Goal: Information Seeking & Learning: Learn about a topic

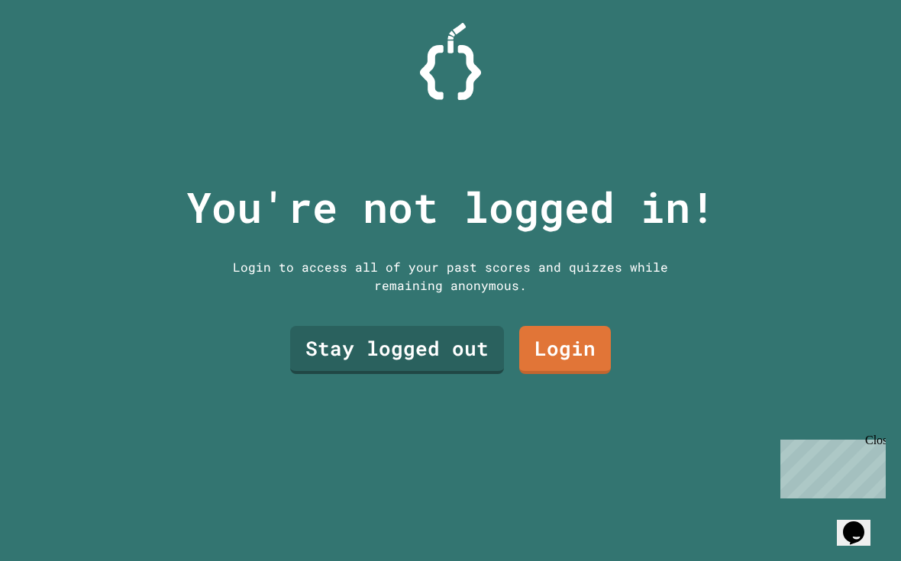
click at [324, 356] on link "Stay logged out" at bounding box center [397, 350] width 214 height 48
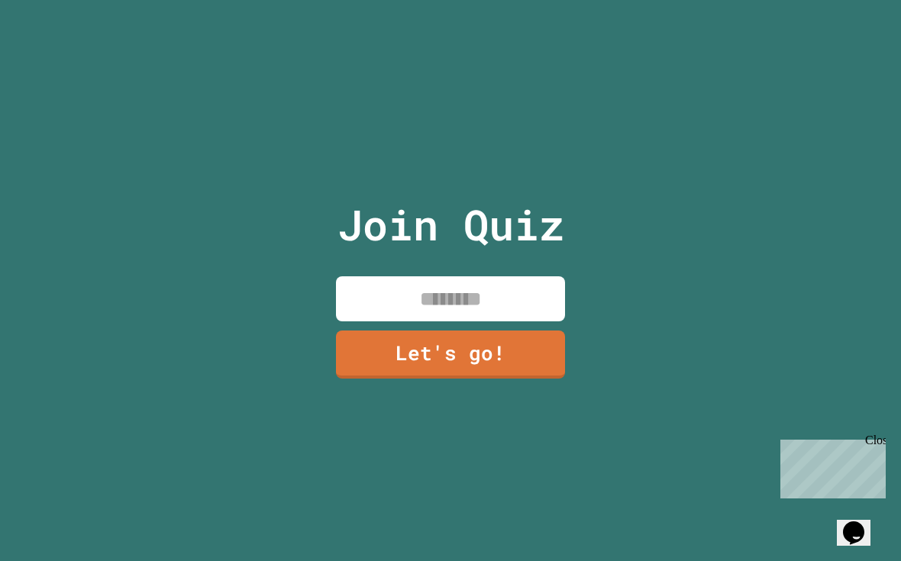
click at [515, 317] on input at bounding box center [450, 298] width 229 height 45
type input "******"
click at [503, 373] on link "Let's go!" at bounding box center [450, 355] width 229 height 48
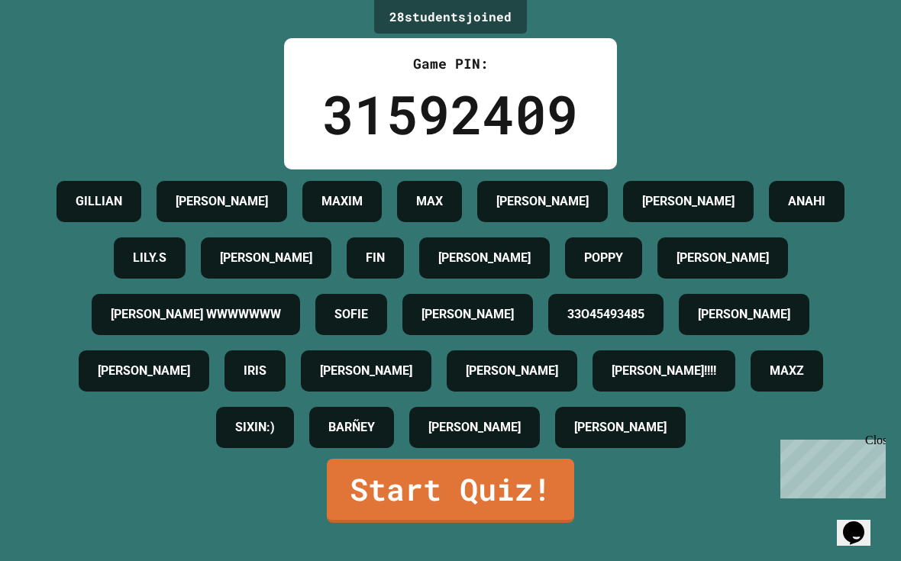
scroll to position [62, 0]
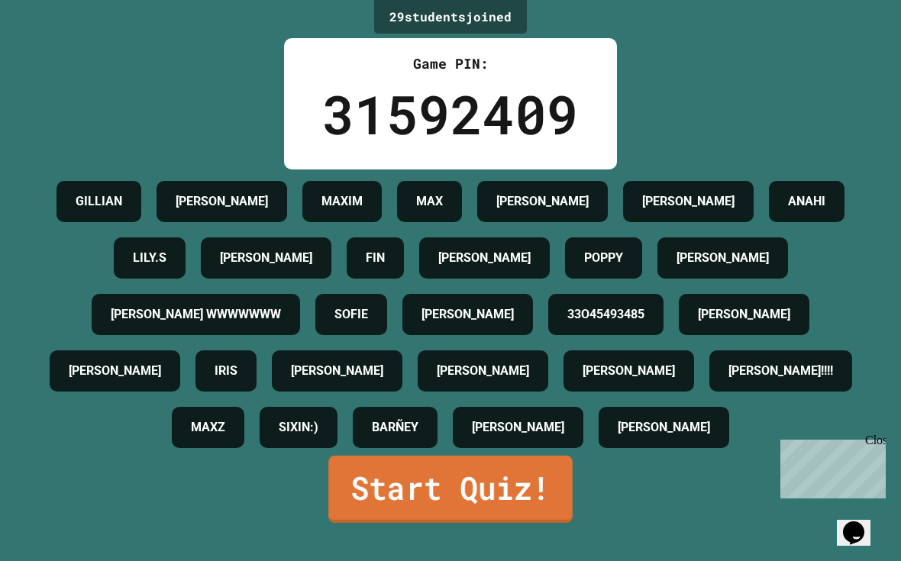
click at [545, 523] on link "Start Quiz!" at bounding box center [450, 489] width 244 height 67
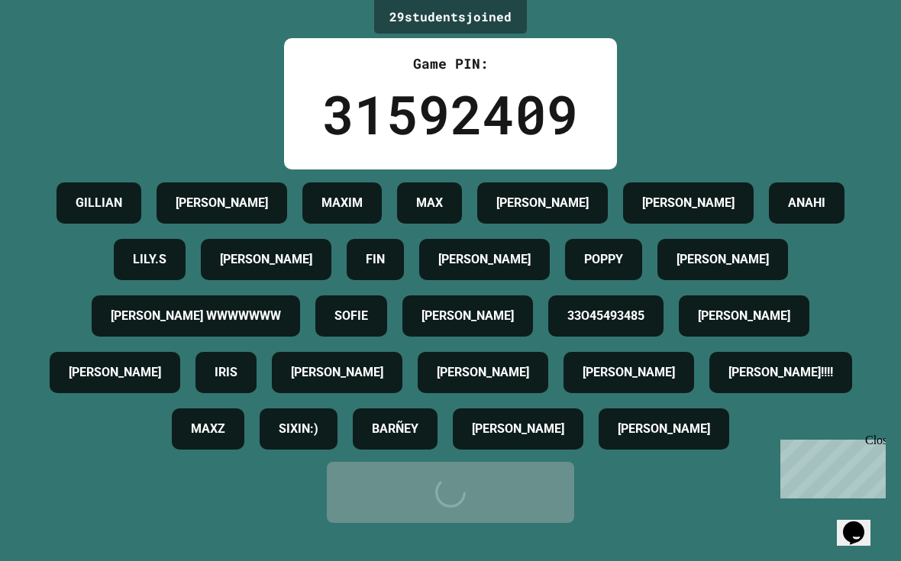
scroll to position [0, 0]
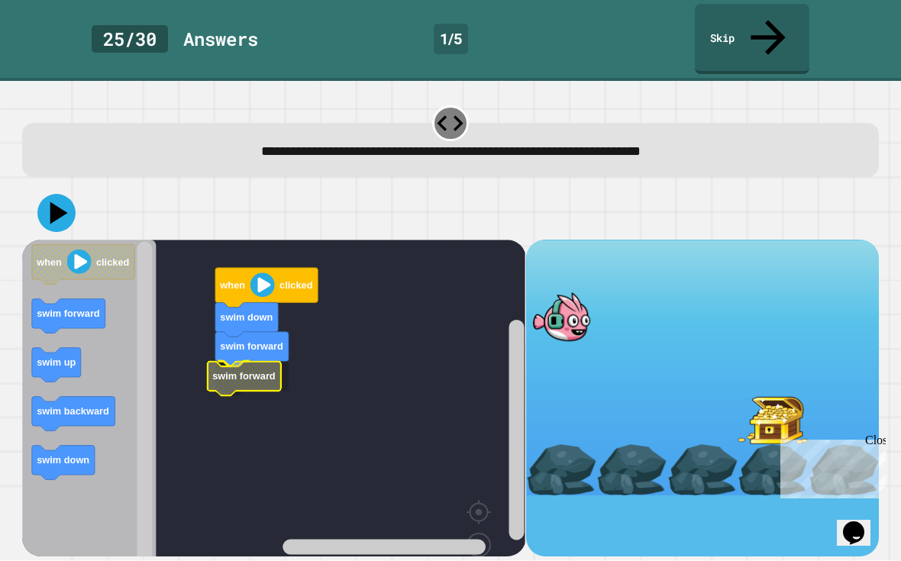
click at [283, 367] on rect "Blockly Workspace" at bounding box center [273, 429] width 503 height 378
click at [263, 273] on image "Blockly Workspace" at bounding box center [262, 285] width 24 height 24
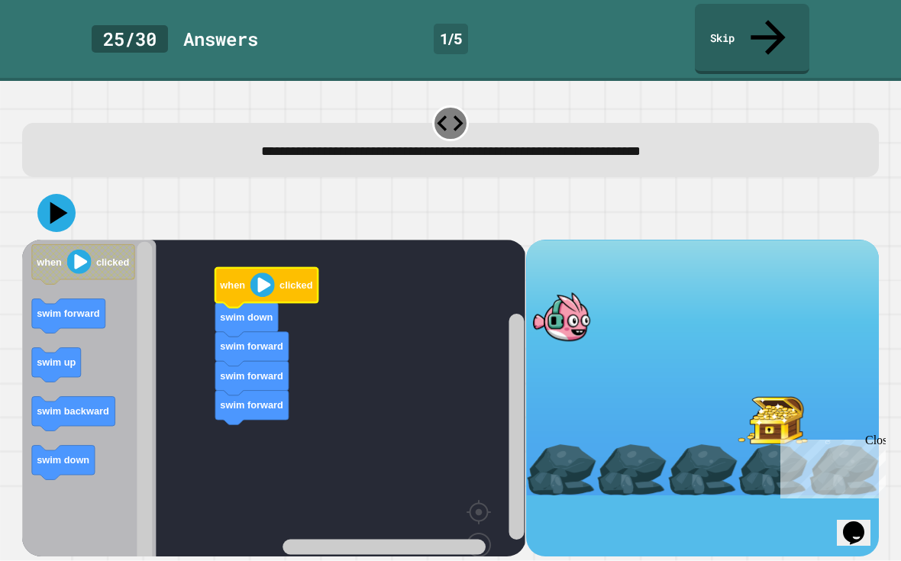
click at [57, 202] on icon at bounding box center [59, 213] width 18 height 22
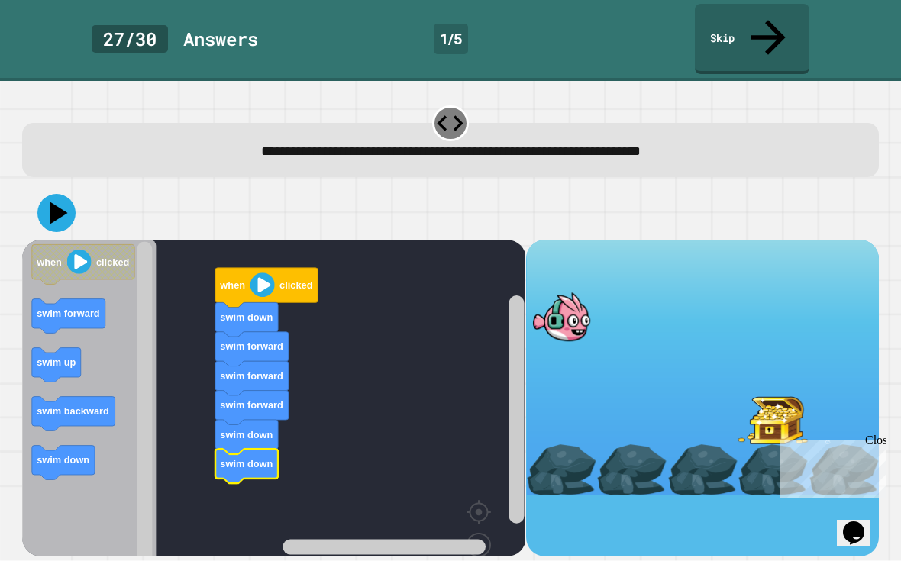
click at [303, 268] on icon "Blockly Workspace" at bounding box center [266, 288] width 102 height 40
click at [263, 273] on image "Blockly Workspace" at bounding box center [262, 285] width 24 height 24
click at [66, 194] on icon at bounding box center [56, 213] width 38 height 38
click at [39, 190] on button at bounding box center [57, 213] width 46 height 46
click at [273, 273] on image "Blockly Workspace" at bounding box center [262, 285] width 24 height 24
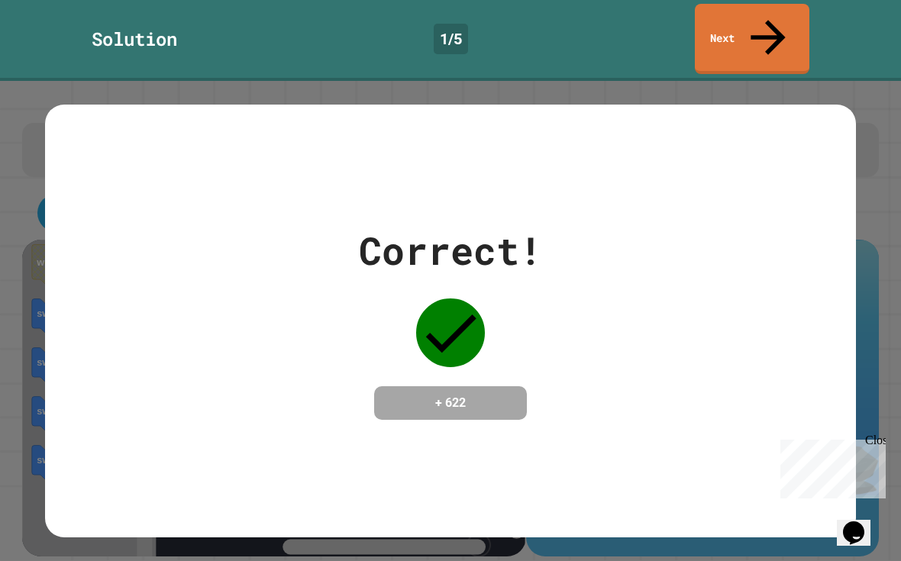
click at [767, 29] on link "Next" at bounding box center [752, 39] width 115 height 70
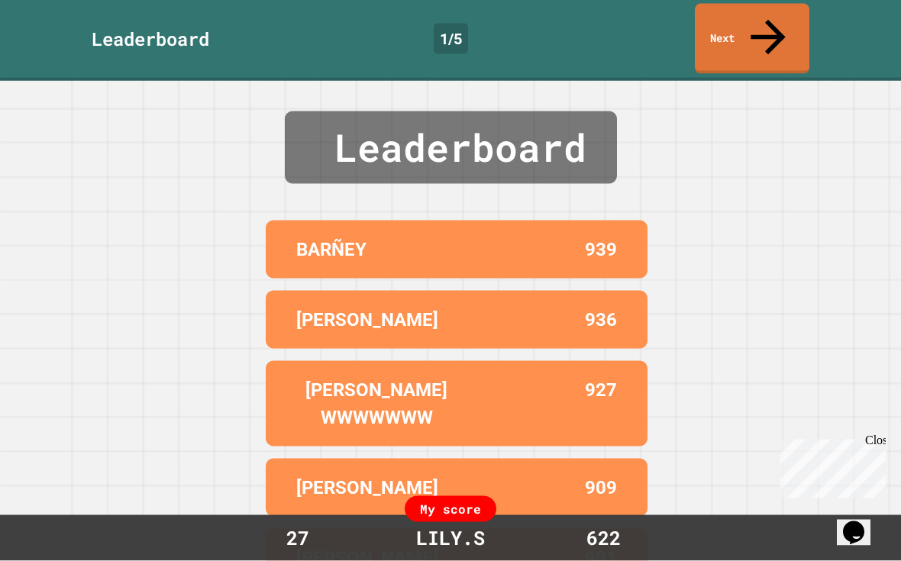
scroll to position [27, 0]
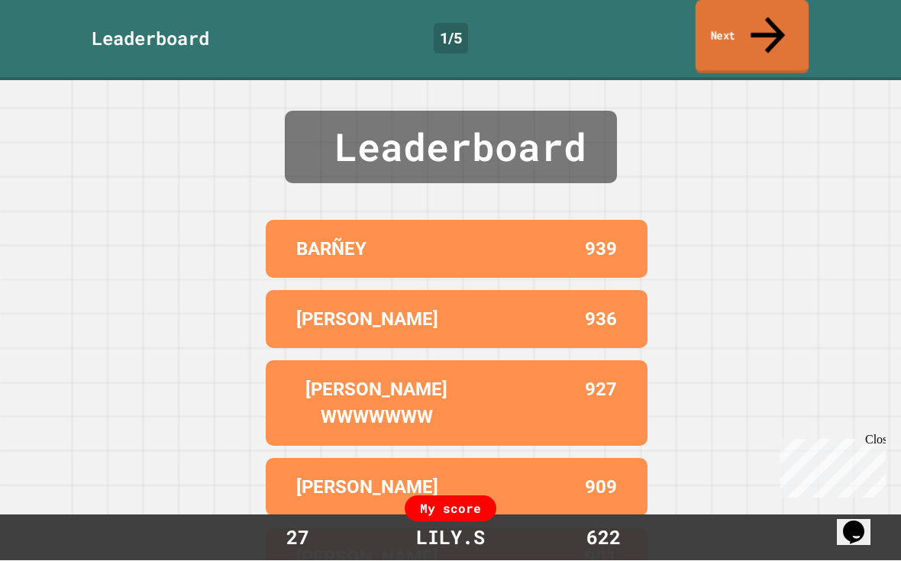
click at [745, 8] on link "Next" at bounding box center [752, 38] width 113 height 74
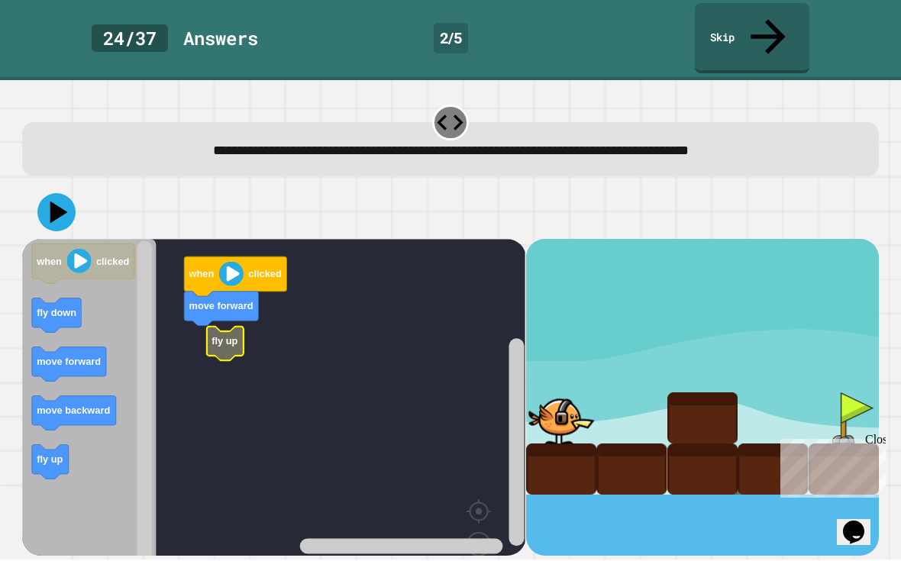
click at [217, 286] on g "when clicked move forward fly up" at bounding box center [281, 429] width 518 height 378
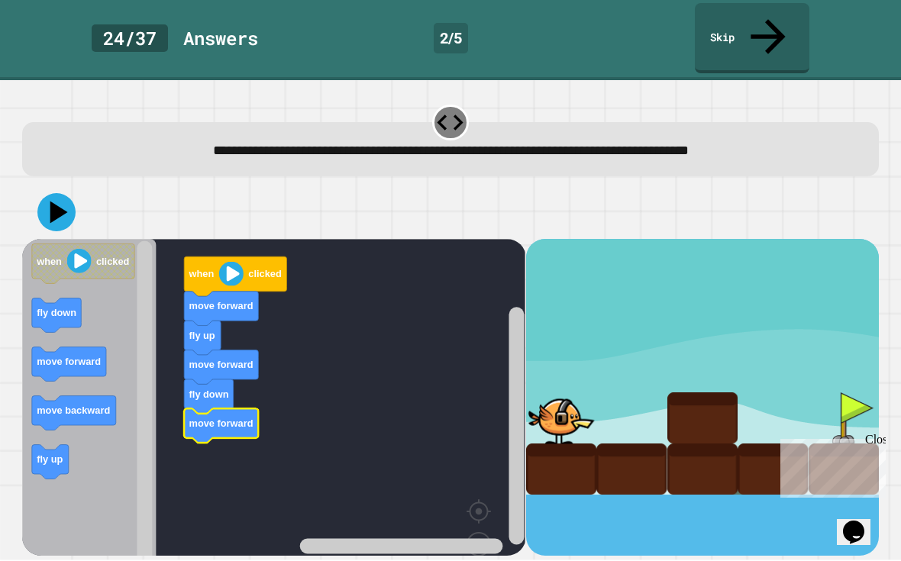
click at [51, 194] on icon at bounding box center [56, 213] width 38 height 38
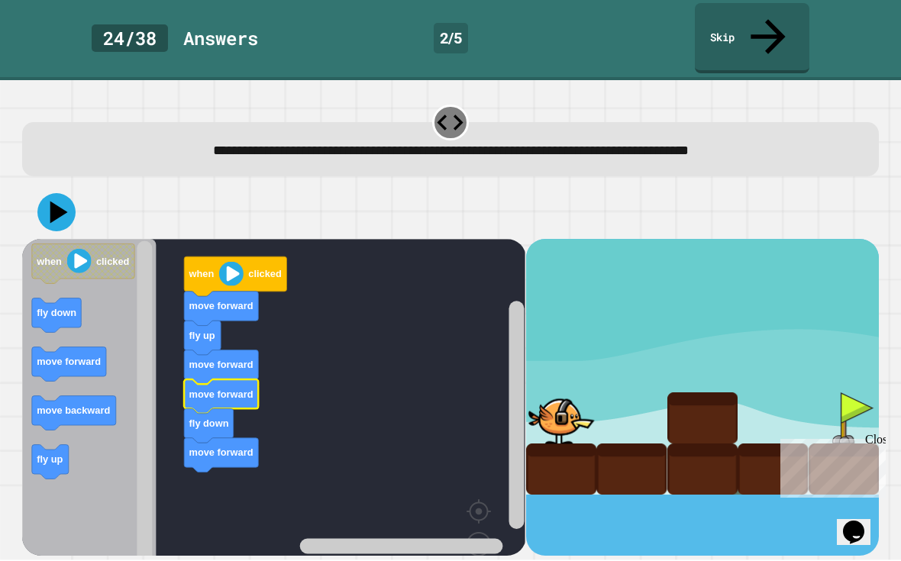
click at [52, 194] on icon at bounding box center [56, 213] width 38 height 38
click at [239, 262] on image "Blockly Workspace" at bounding box center [231, 274] width 24 height 24
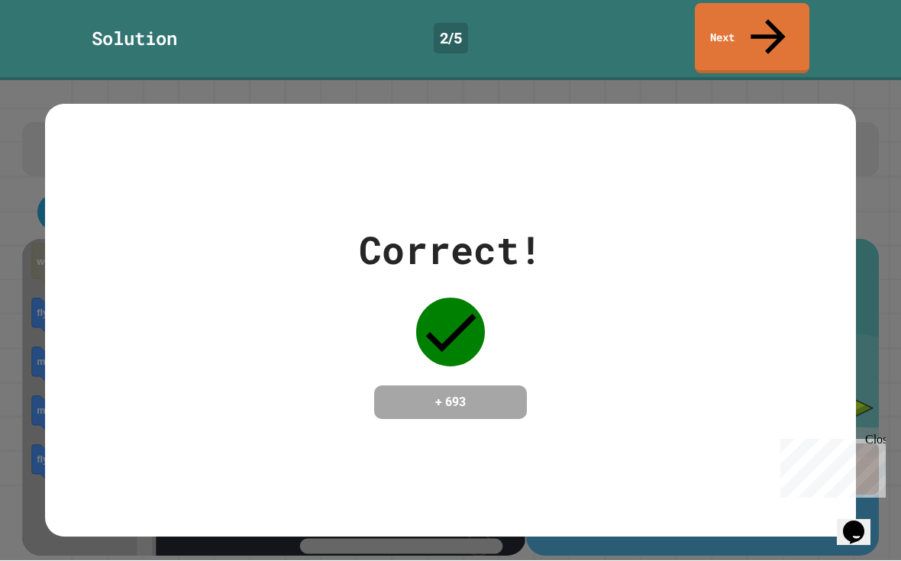
click at [847, 285] on div "Correct! + 693" at bounding box center [450, 321] width 811 height 198
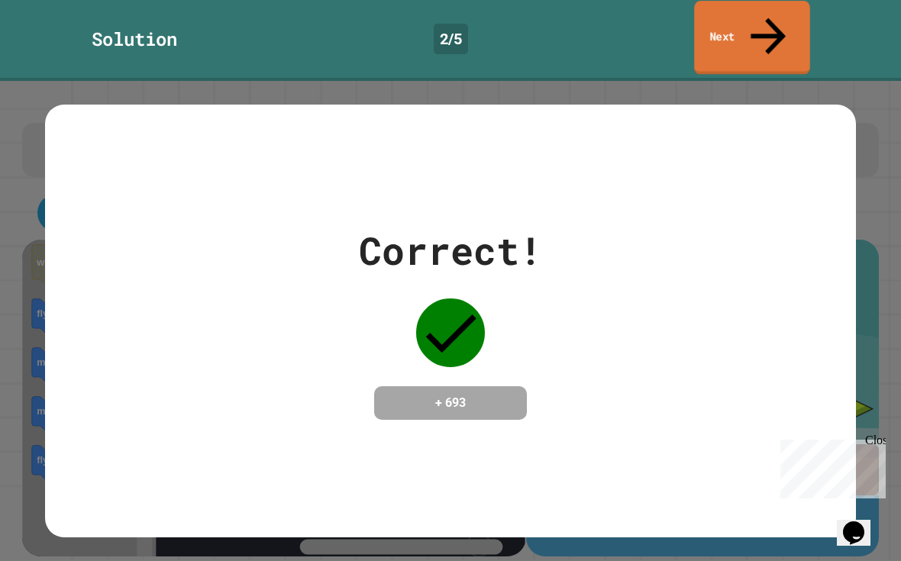
click at [744, 28] on link "Next" at bounding box center [751, 38] width 115 height 74
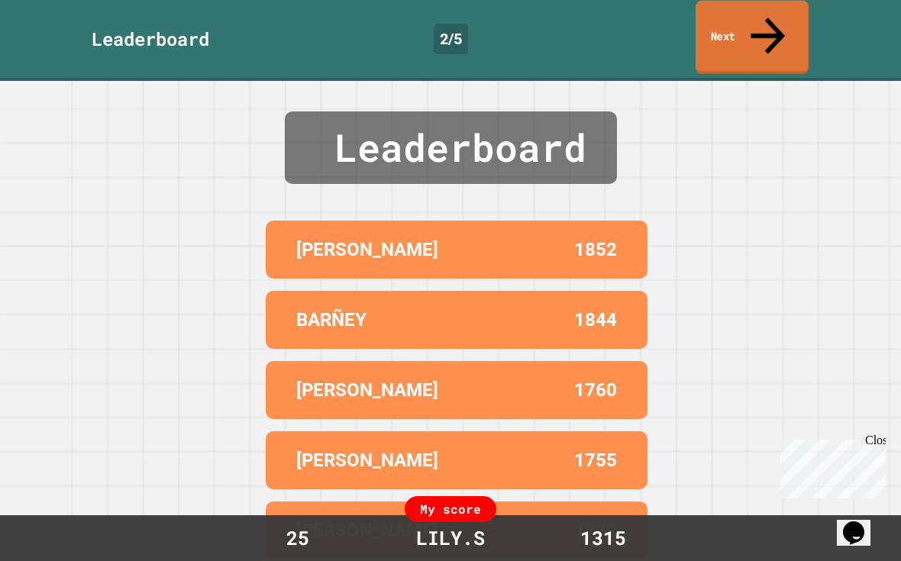
click at [722, 21] on link "Next" at bounding box center [752, 38] width 113 height 74
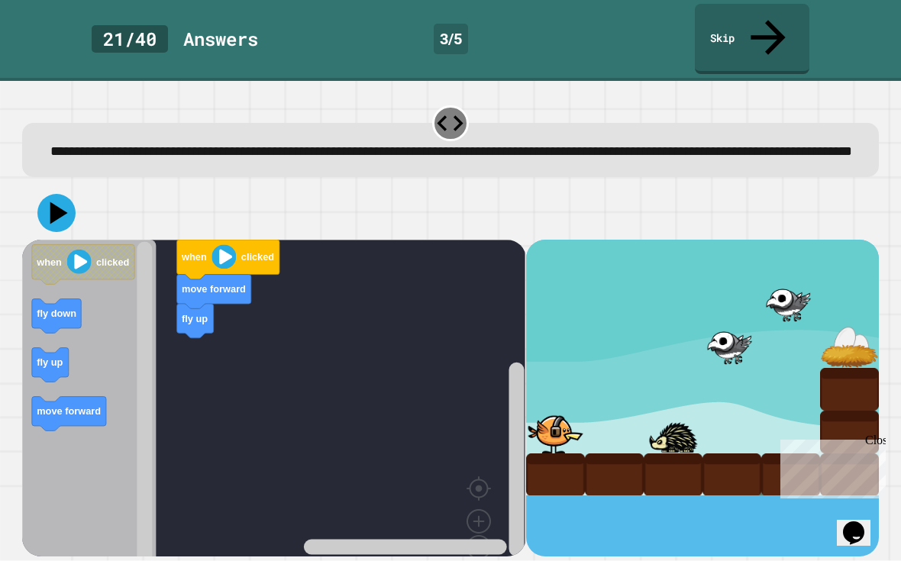
scroll to position [27, 0]
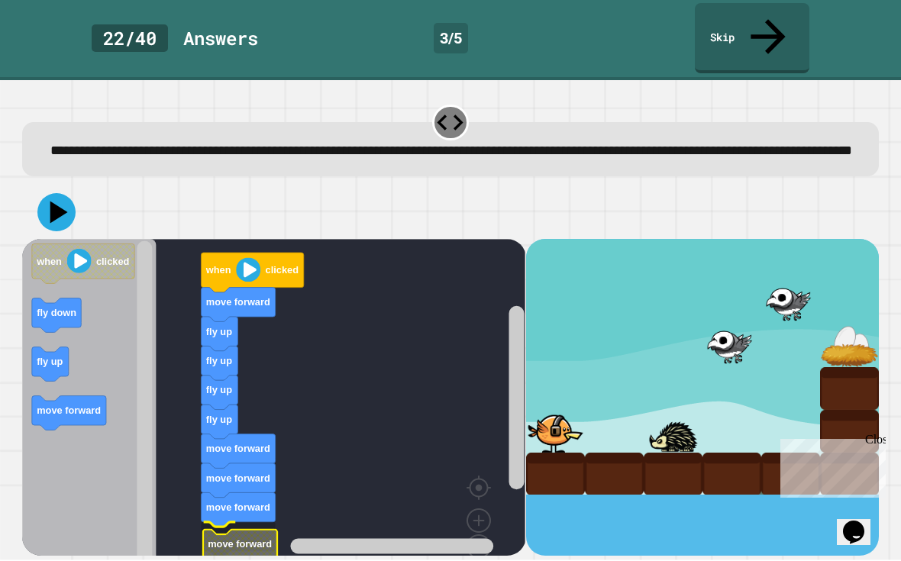
click at [224, 535] on text "move forward" at bounding box center [240, 544] width 64 height 11
click at [249, 258] on image "Blockly Workspace" at bounding box center [249, 270] width 24 height 24
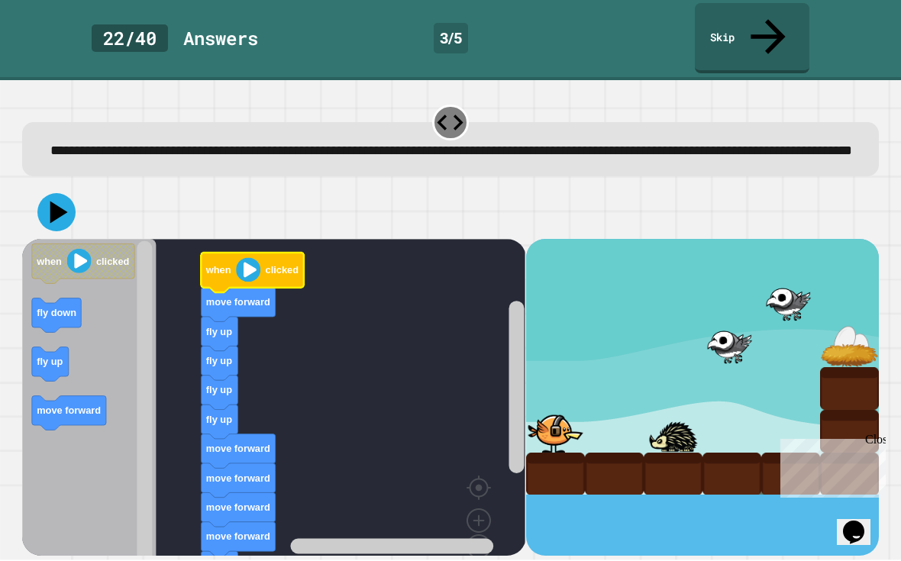
click at [60, 202] on icon at bounding box center [59, 213] width 18 height 22
click at [242, 258] on image "Blockly Workspace" at bounding box center [249, 270] width 24 height 24
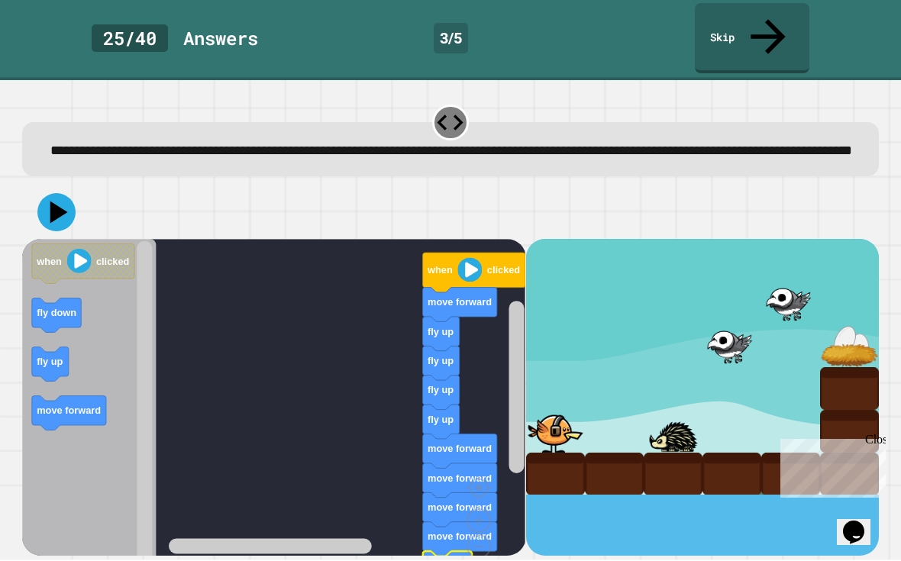
click at [47, 194] on icon at bounding box center [56, 213] width 38 height 38
click at [465, 258] on image "Blockly Workspace" at bounding box center [470, 270] width 24 height 24
click at [54, 202] on icon at bounding box center [59, 213] width 18 height 22
click at [480, 258] on image "Blockly Workspace" at bounding box center [470, 270] width 24 height 24
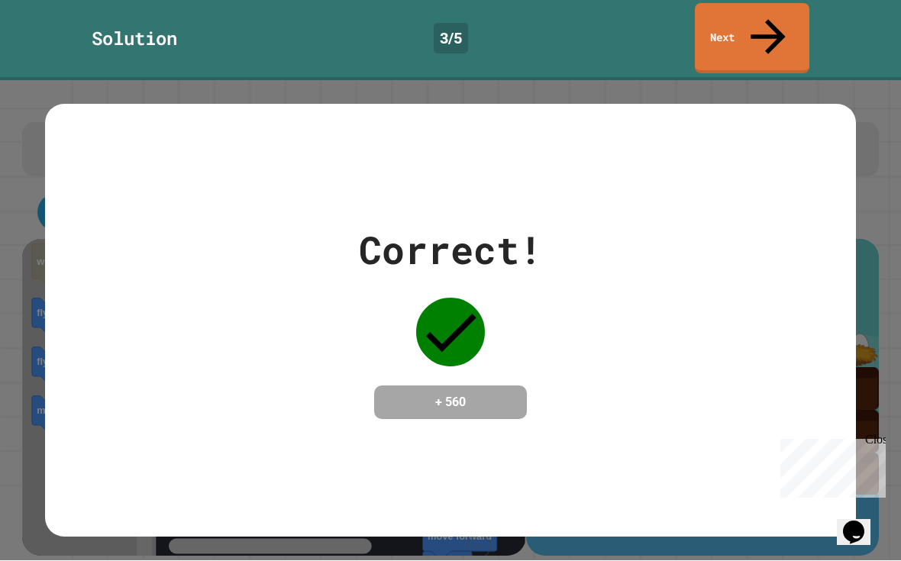
click at [544, 286] on div "Correct! + 560" at bounding box center [450, 321] width 811 height 198
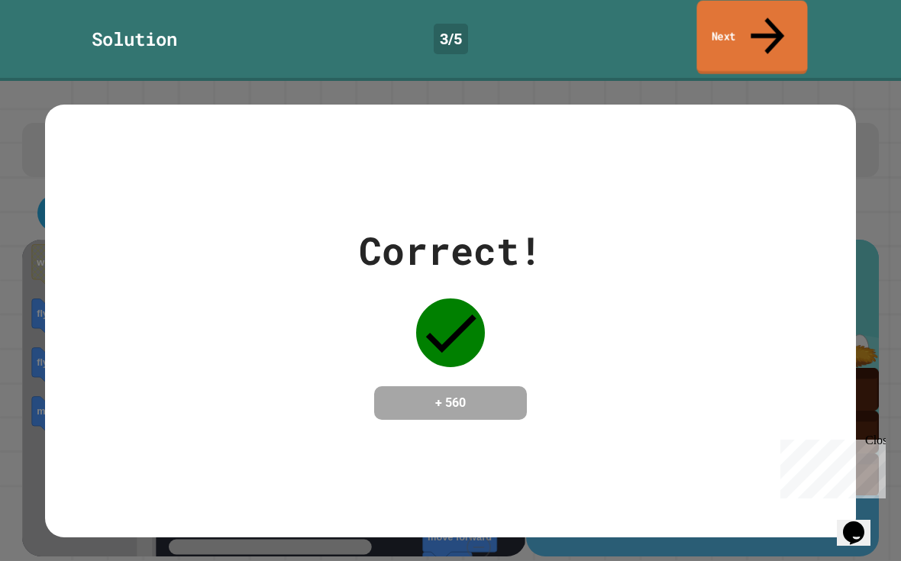
click at [737, 7] on link "Next" at bounding box center [751, 38] width 111 height 74
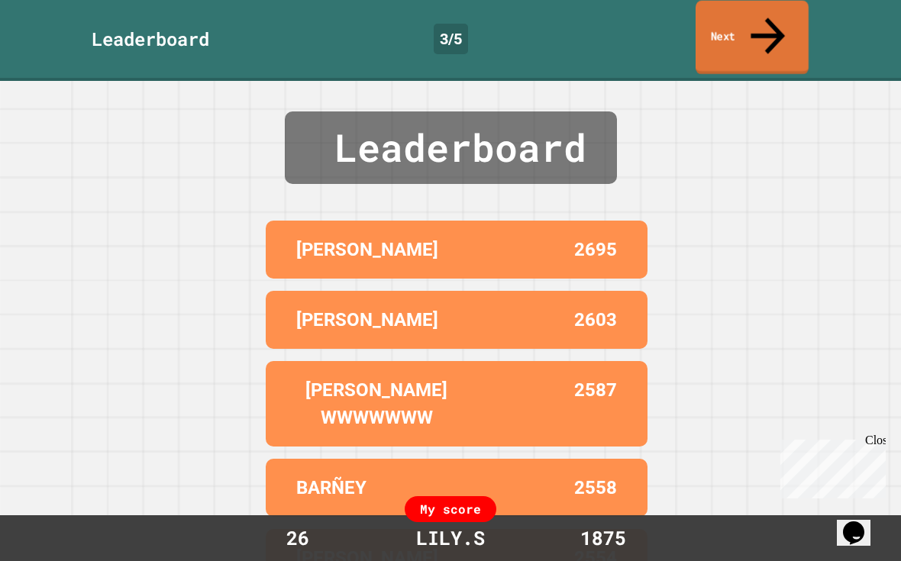
scroll to position [27, 0]
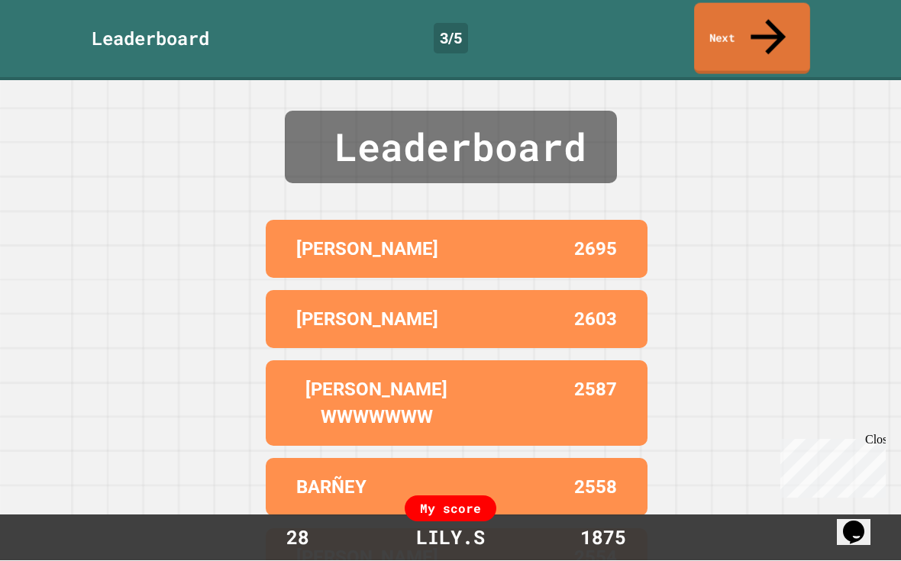
click at [702, 9] on div "Leaderboard 3 / 5 Next" at bounding box center [450, 39] width 901 height 70
click at [708, 7] on link "Next" at bounding box center [752, 38] width 112 height 74
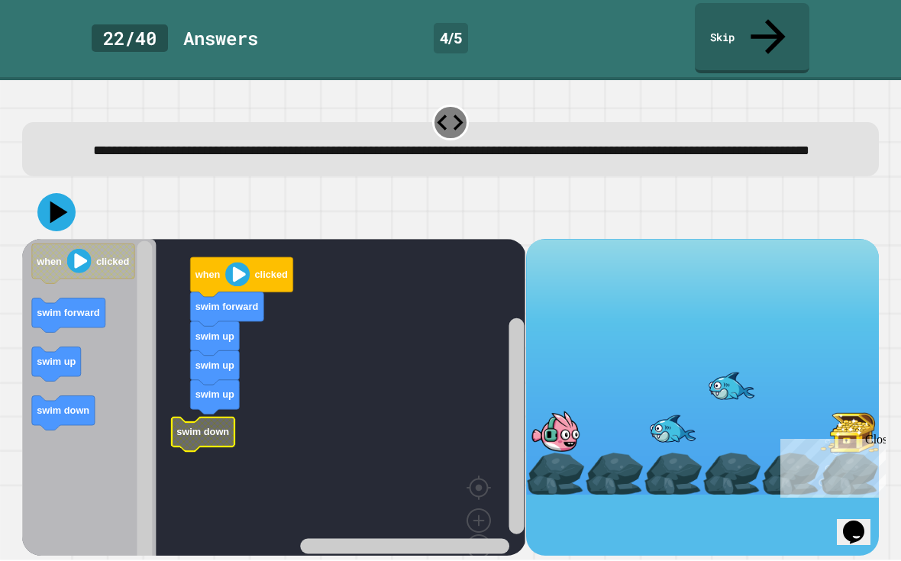
click at [212, 418] on icon "Blockly Workspace" at bounding box center [203, 435] width 63 height 34
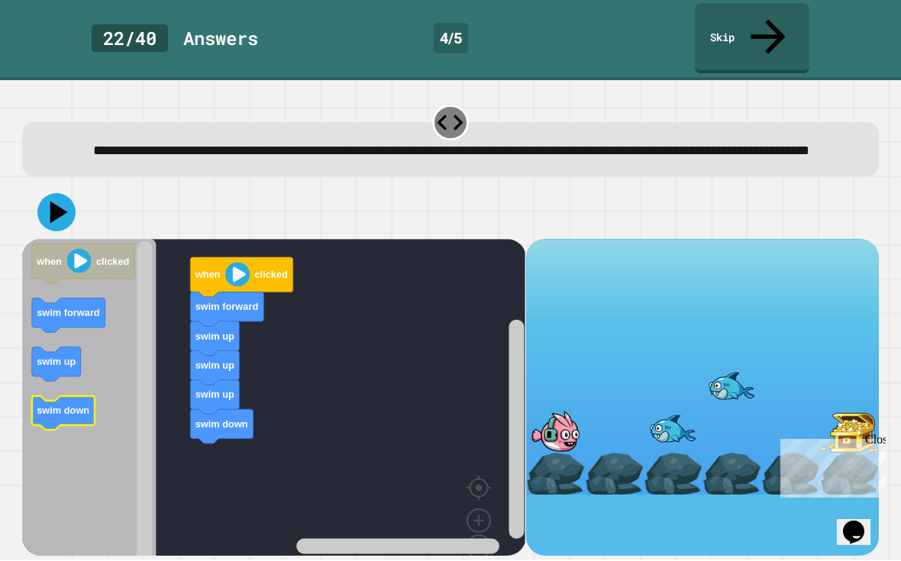
click at [49, 405] on text "swim down" at bounding box center [63, 410] width 53 height 11
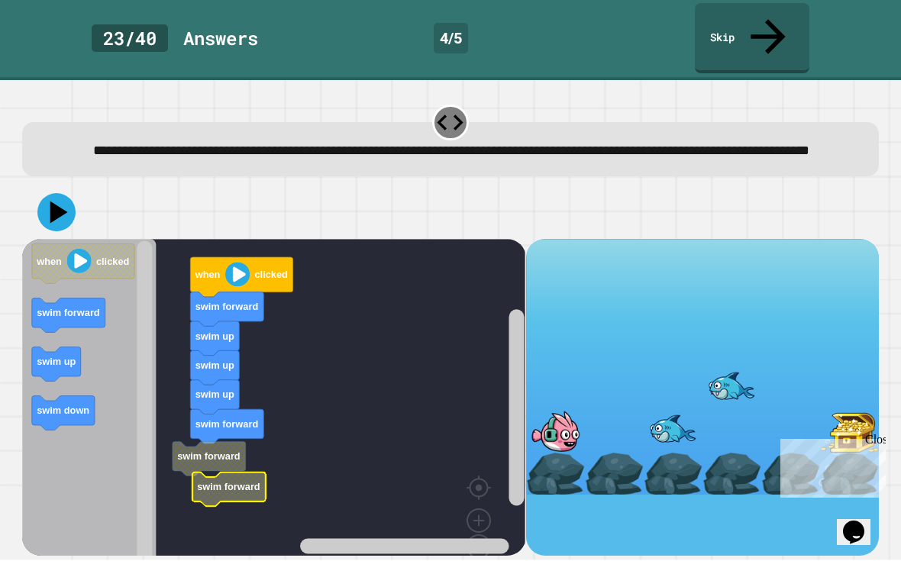
click at [210, 434] on rect "Blockly Workspace" at bounding box center [273, 417] width 503 height 354
click at [223, 448] on text "swim forward" at bounding box center [226, 453] width 63 height 11
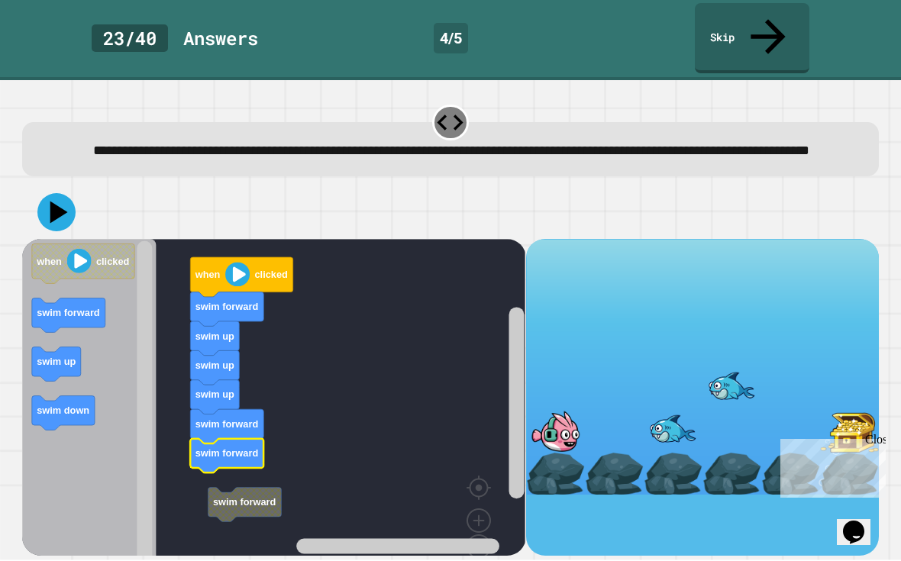
click at [232, 454] on rect "Blockly Workspace" at bounding box center [273, 417] width 503 height 354
click at [232, 453] on rect "Blockly Workspace" at bounding box center [273, 417] width 503 height 354
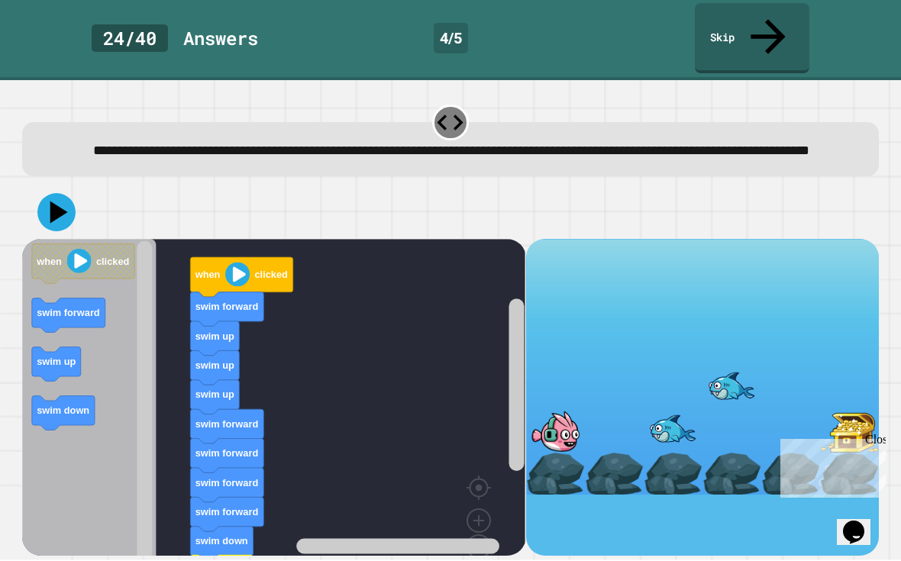
click at [45, 194] on icon at bounding box center [56, 213] width 38 height 38
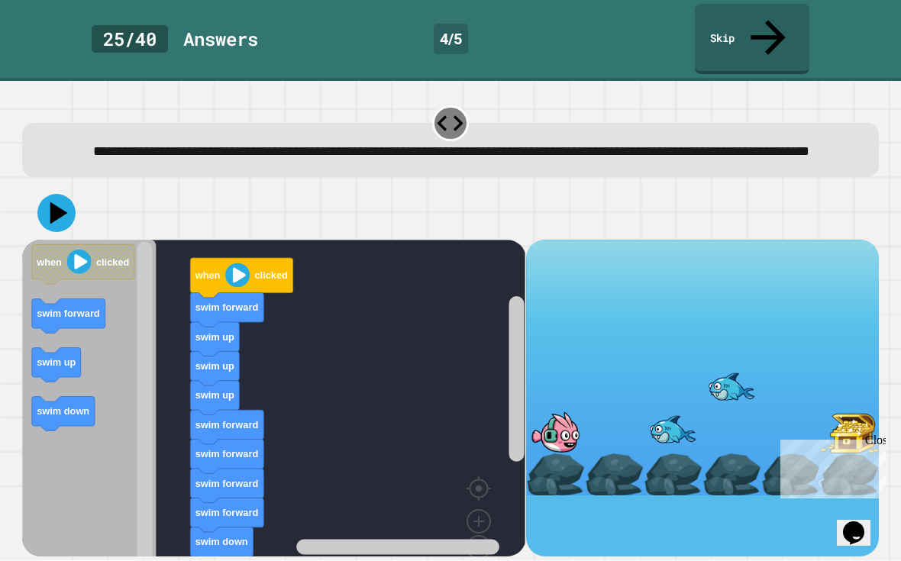
click at [51, 194] on icon at bounding box center [56, 213] width 38 height 38
click at [348, 140] on div "**********" at bounding box center [450, 149] width 856 height 53
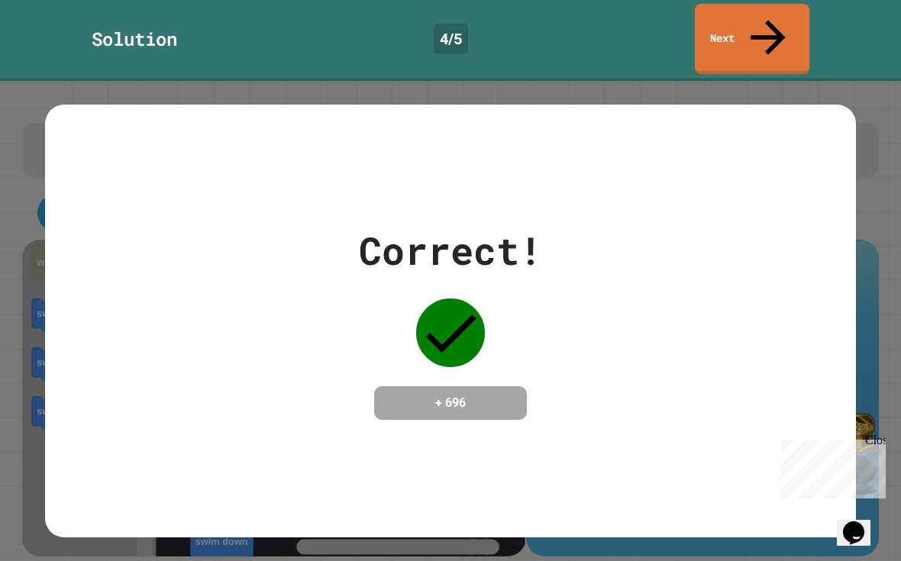
drag, startPoint x: 198, startPoint y: 424, endPoint x: 188, endPoint y: 424, distance: 9.9
click at [198, 424] on div "Correct! + 696" at bounding box center [450, 321] width 811 height 432
click at [744, 22] on link "Next" at bounding box center [752, 38] width 114 height 74
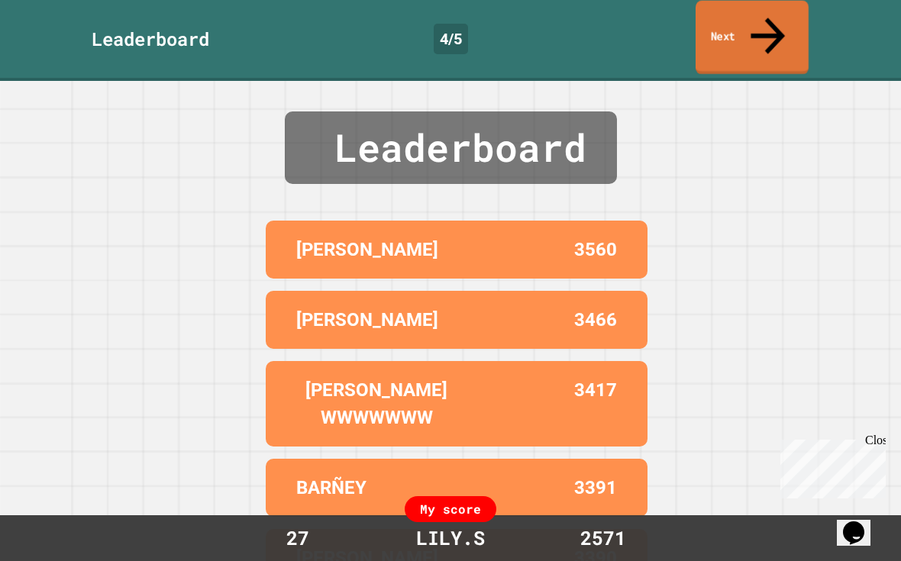
click at [754, 24] on link "Next" at bounding box center [752, 38] width 113 height 74
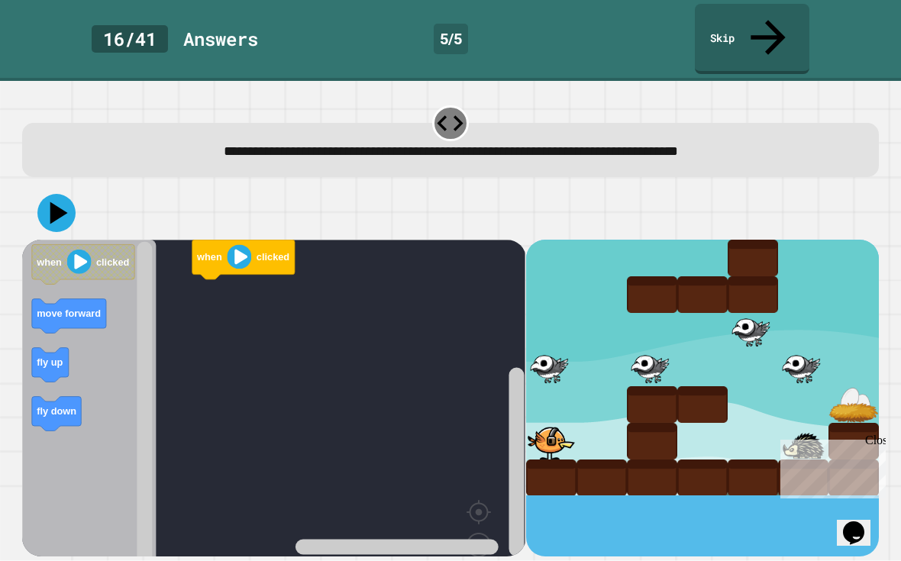
scroll to position [27, 0]
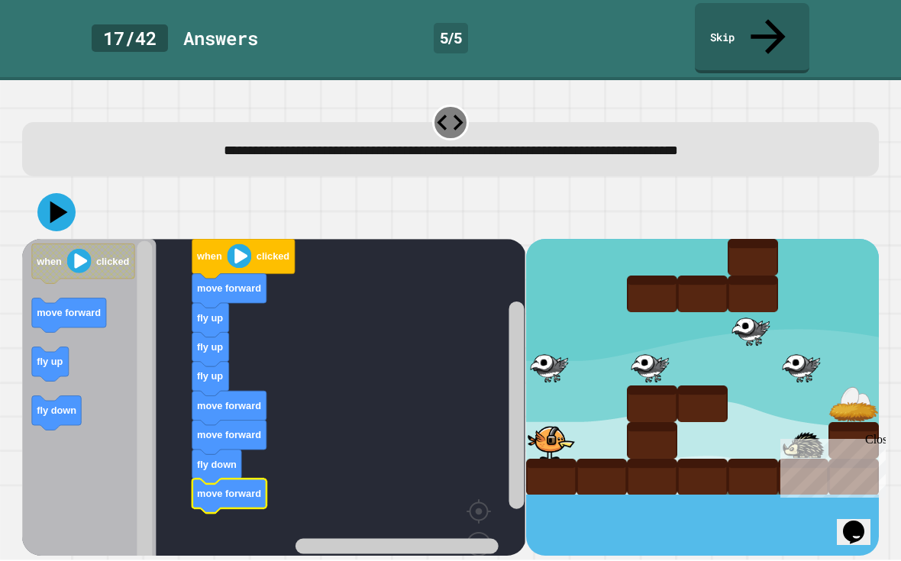
click at [163, 460] on div "when clicked move forward fly up fly up fly up move forward move forward fly do…" at bounding box center [273, 398] width 503 height 317
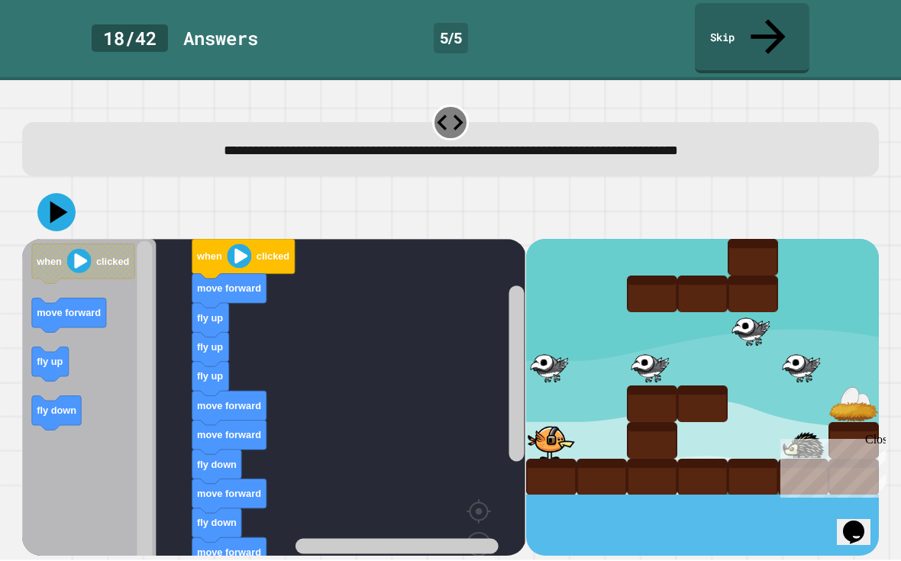
click at [70, 194] on icon at bounding box center [56, 213] width 38 height 38
click at [236, 244] on image "Blockly Workspace" at bounding box center [240, 256] width 24 height 24
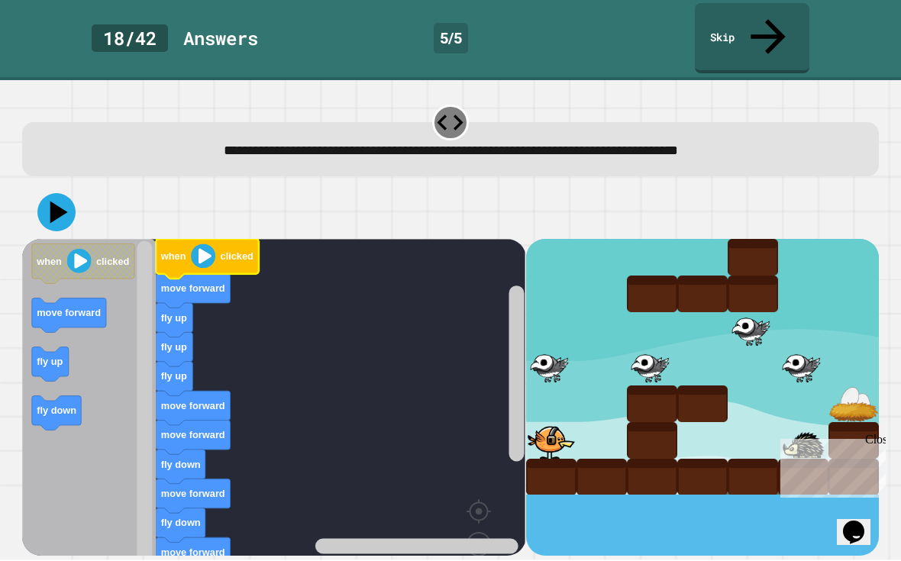
click at [476, 534] on rect "Blockly Workspace" at bounding box center [273, 429] width 503 height 378
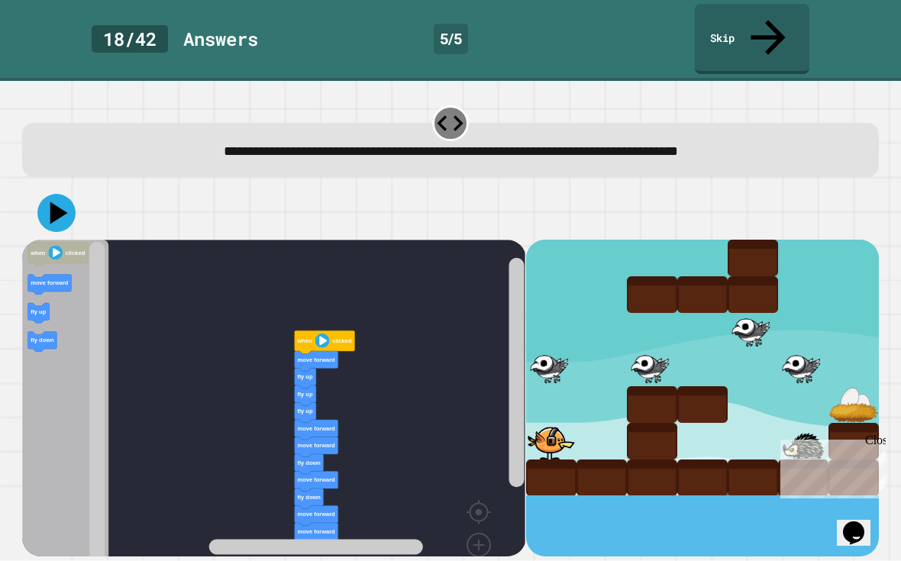
click at [58, 194] on icon at bounding box center [56, 213] width 38 height 38
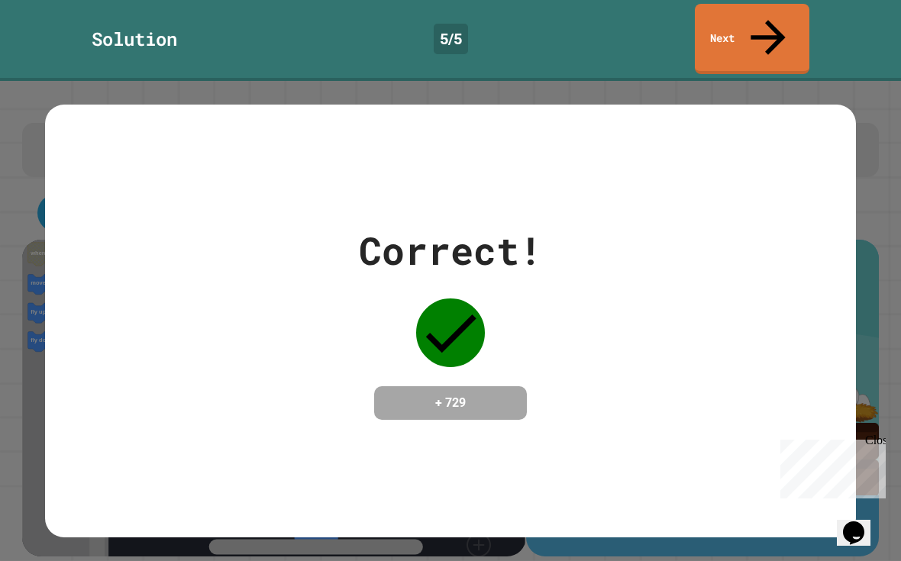
scroll to position [0, 0]
click at [752, 21] on link "Next" at bounding box center [752, 38] width 116 height 74
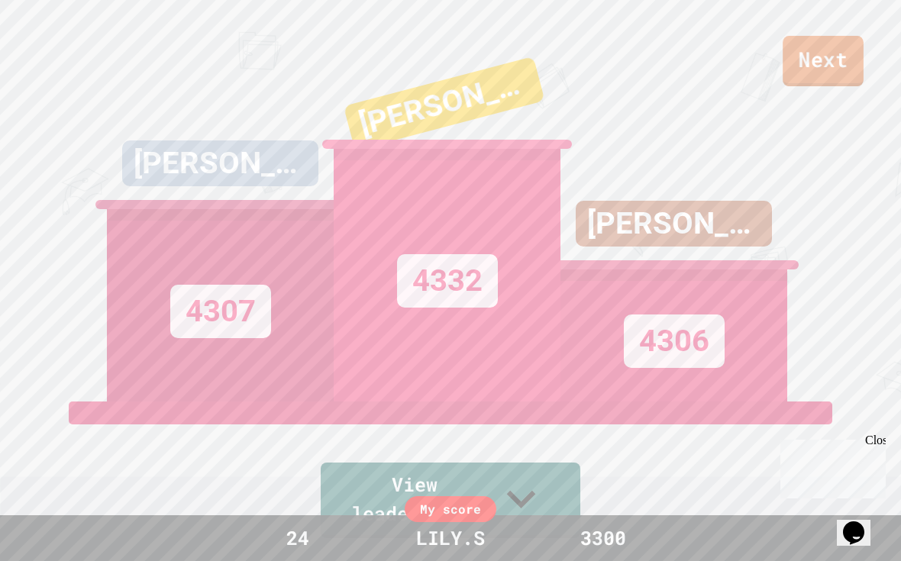
click at [819, 81] on link "Next" at bounding box center [823, 61] width 81 height 50
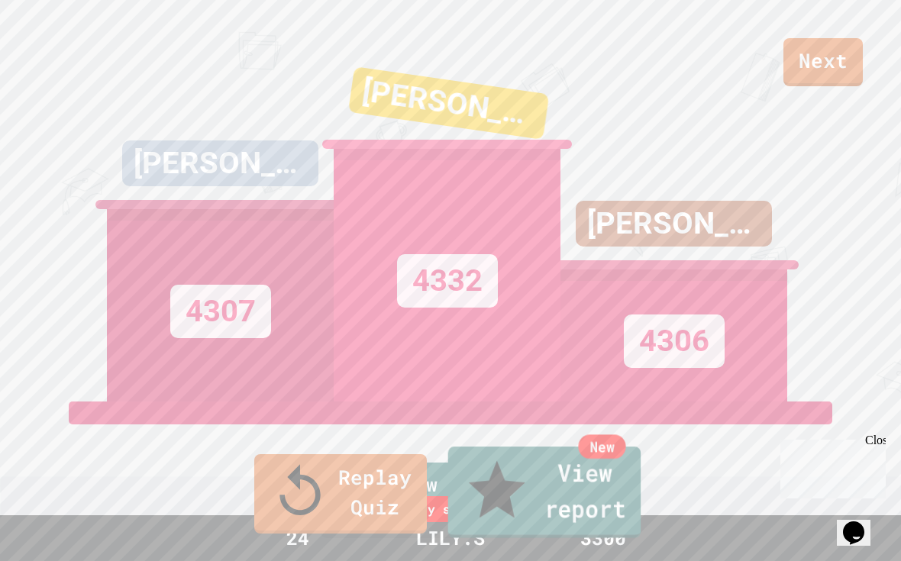
click at [523, 512] on link "New View report" at bounding box center [544, 493] width 193 height 92
